Goal: Information Seeking & Learning: Learn about a topic

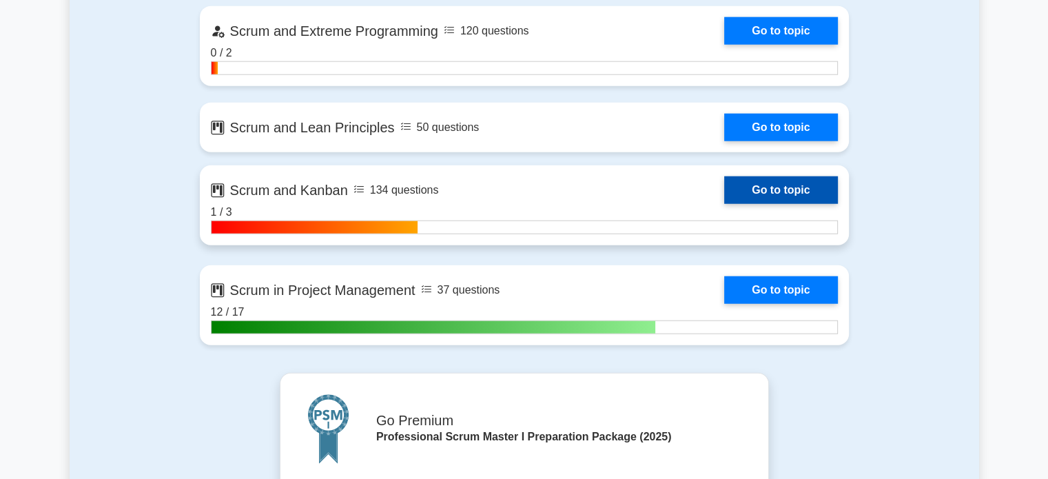
scroll to position [3444, 0]
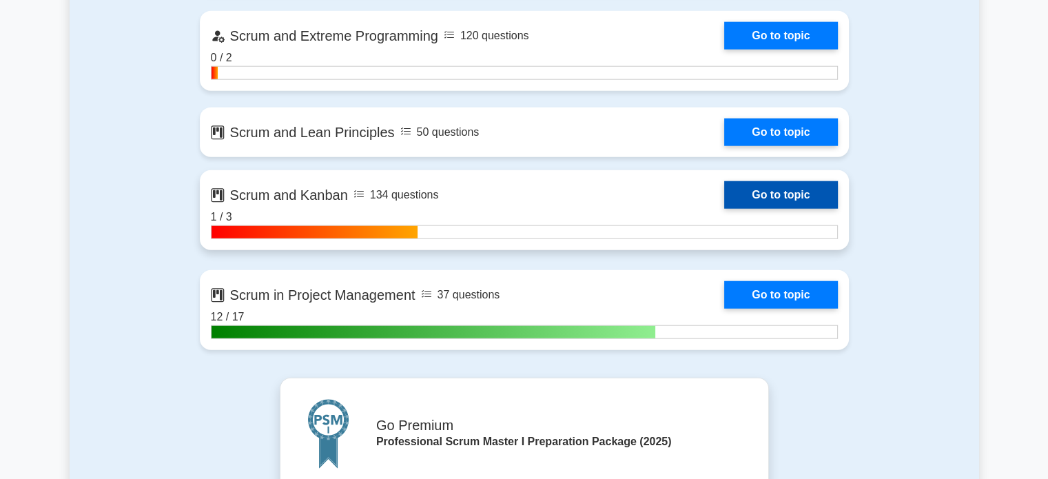
click at [724, 206] on link "Go to topic" at bounding box center [780, 195] width 113 height 28
click at [724, 195] on link "Go to topic" at bounding box center [780, 195] width 113 height 28
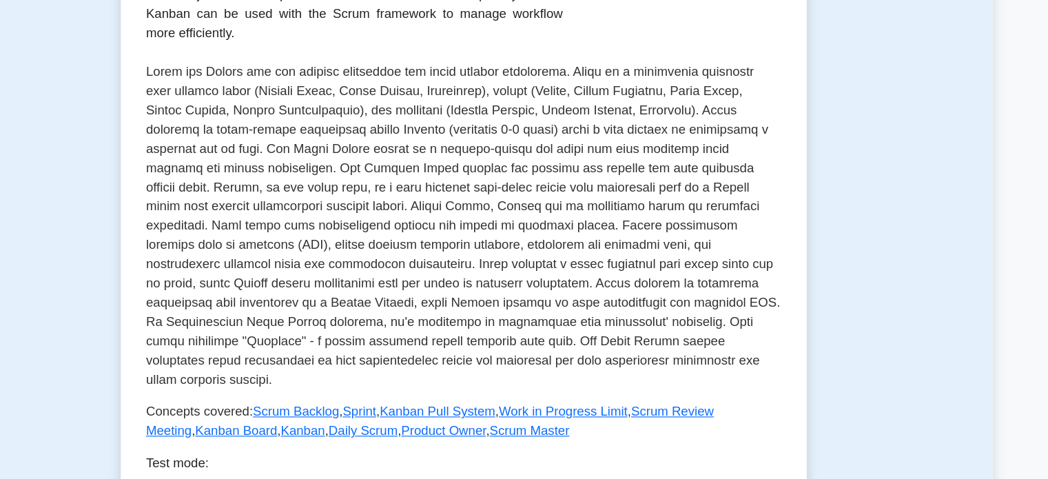
scroll to position [226, 0]
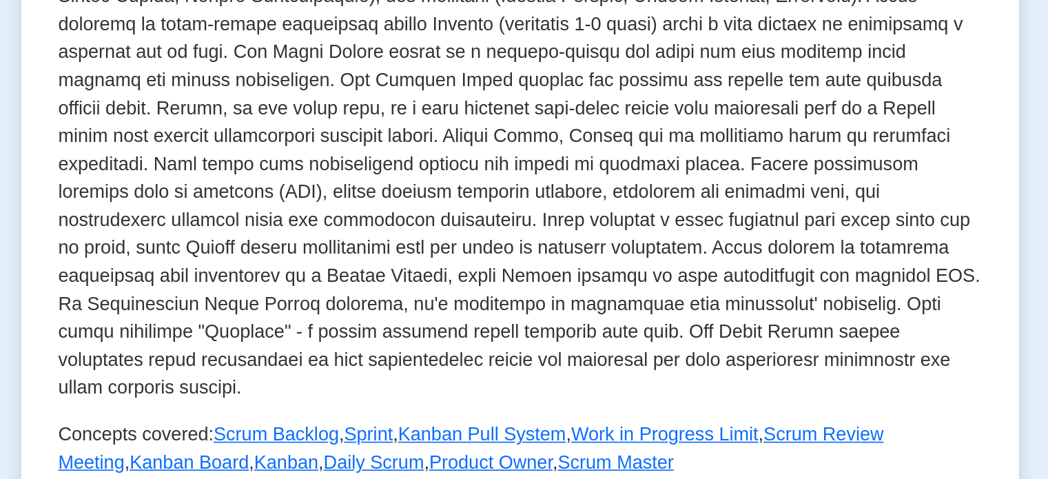
scroll to position [178, 0]
